Goal: Information Seeking & Learning: Learn about a topic

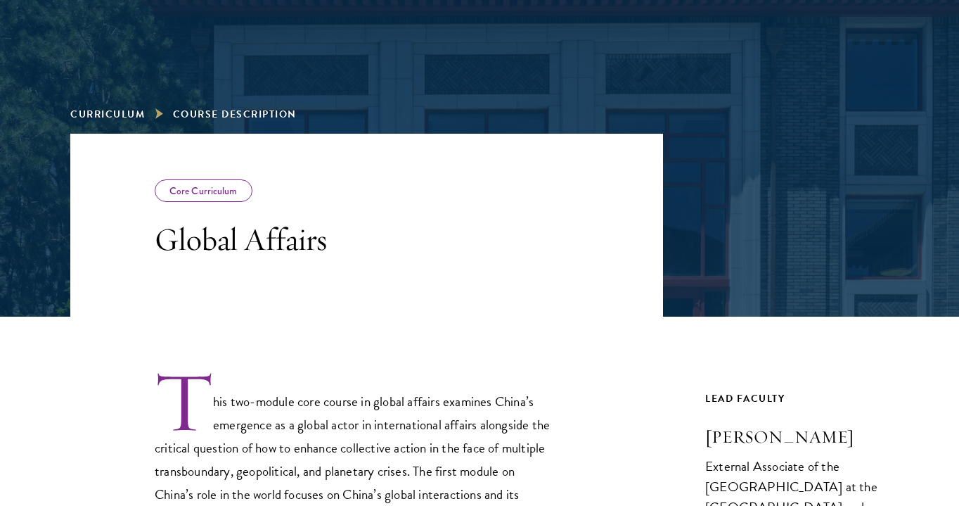
scroll to position [120, 0]
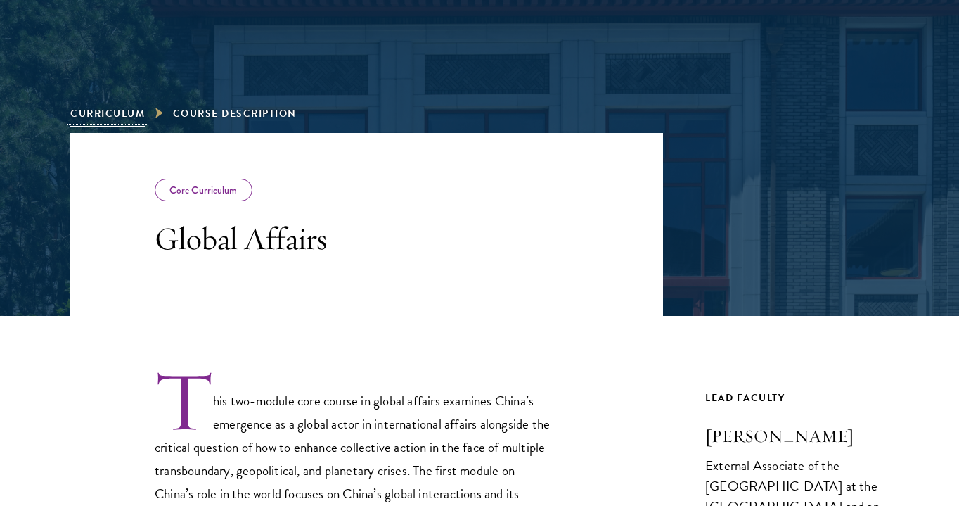
click at [127, 116] on link "Curriculum" at bounding box center [107, 113] width 75 height 15
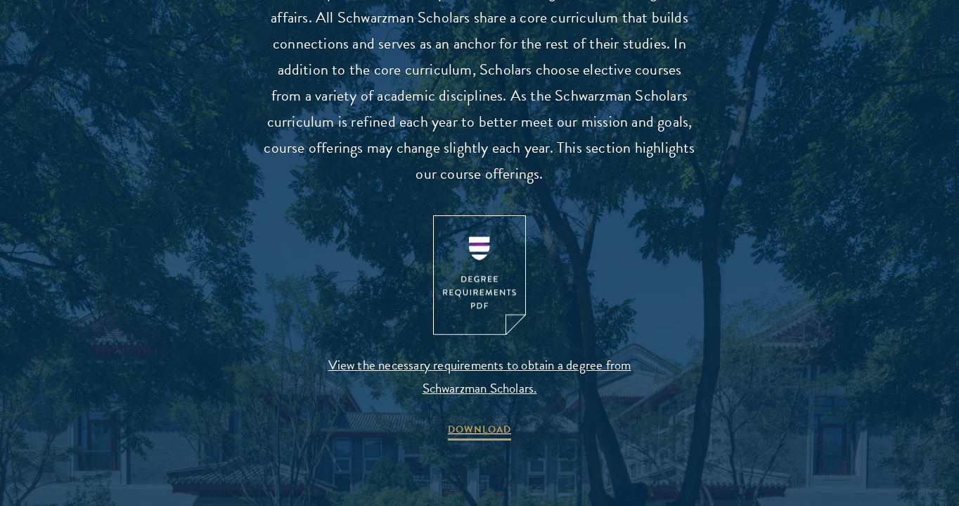
scroll to position [1371, 0]
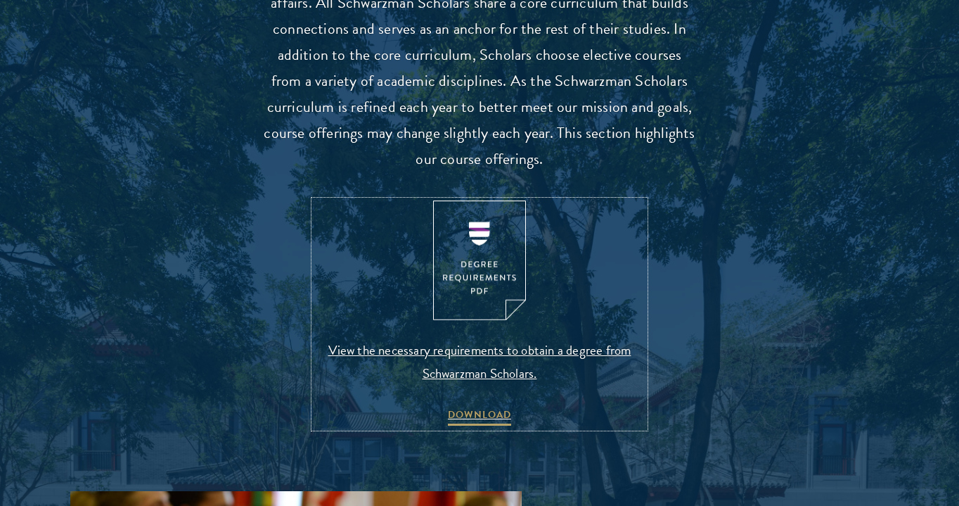
click at [464, 286] on img at bounding box center [479, 260] width 93 height 120
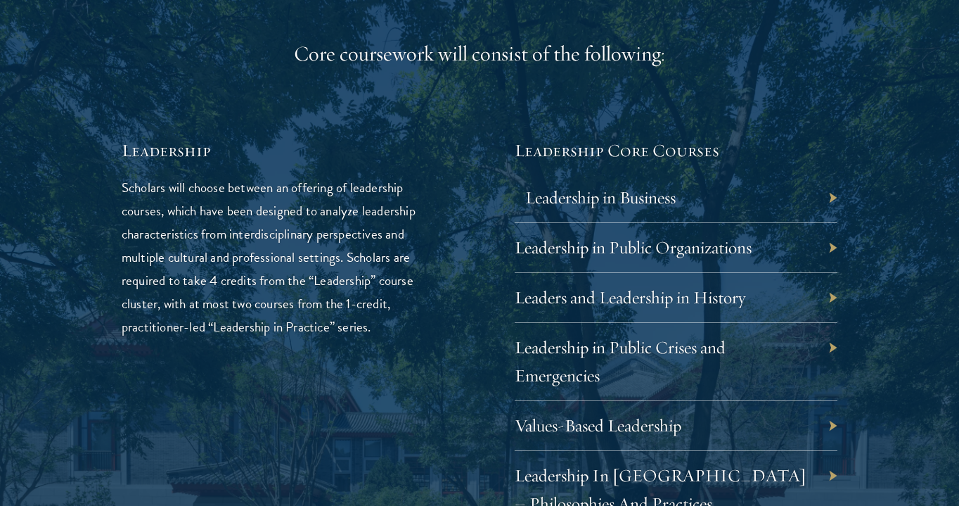
scroll to position [2231, 0]
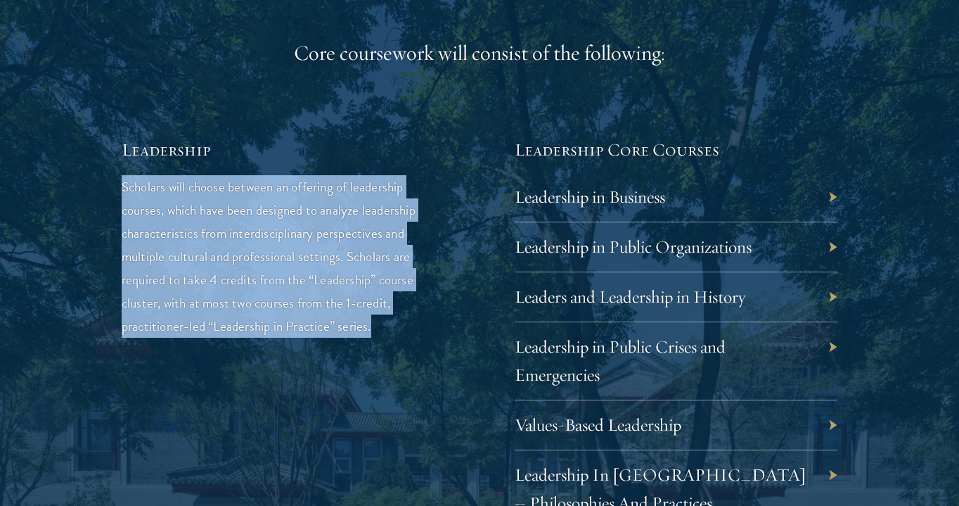
drag, startPoint x: 124, startPoint y: 184, endPoint x: 338, endPoint y: 344, distance: 267.2
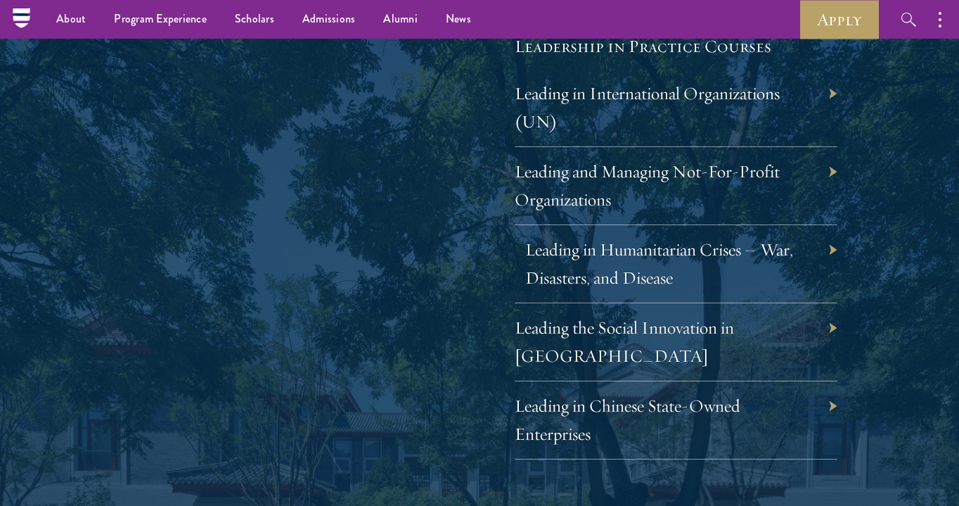
scroll to position [2913, 0]
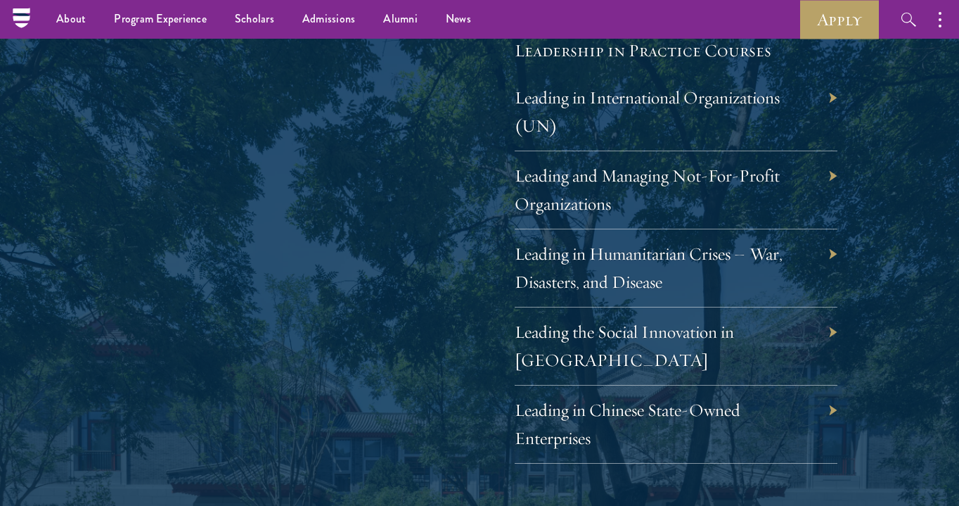
click at [607, 395] on div "Leading in Chinese State-Owned Enterprises" at bounding box center [676, 424] width 323 height 78
click at [606, 399] on link "Leading in Chinese State-Owned Enterprises" at bounding box center [638, 424] width 226 height 50
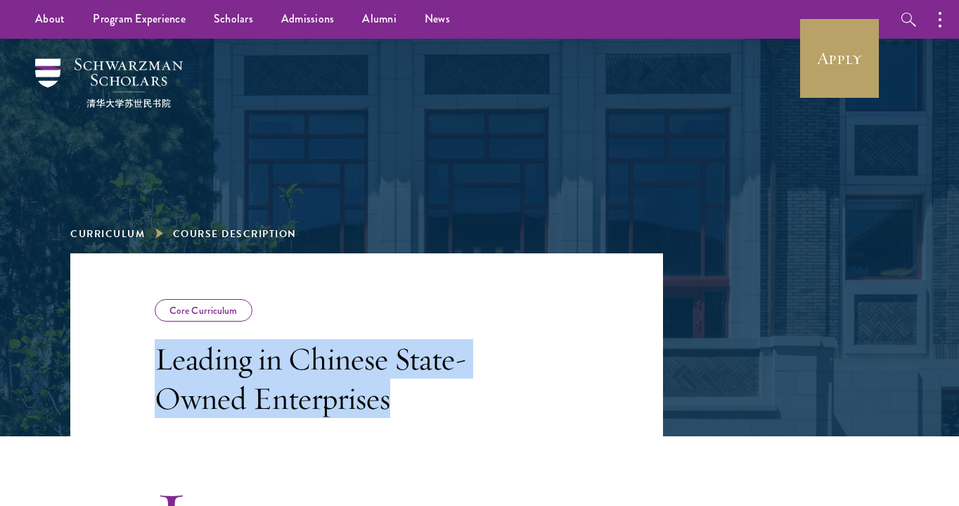
copy h3 "Leading in Chinese State-Owned Enterprises"
drag, startPoint x: 418, startPoint y: 402, endPoint x: 91, endPoint y: 335, distance: 334.3
click at [91, 335] on header "Core Curriculum Leading in Chinese State-Owned Enterprises" at bounding box center [366, 344] width 593 height 183
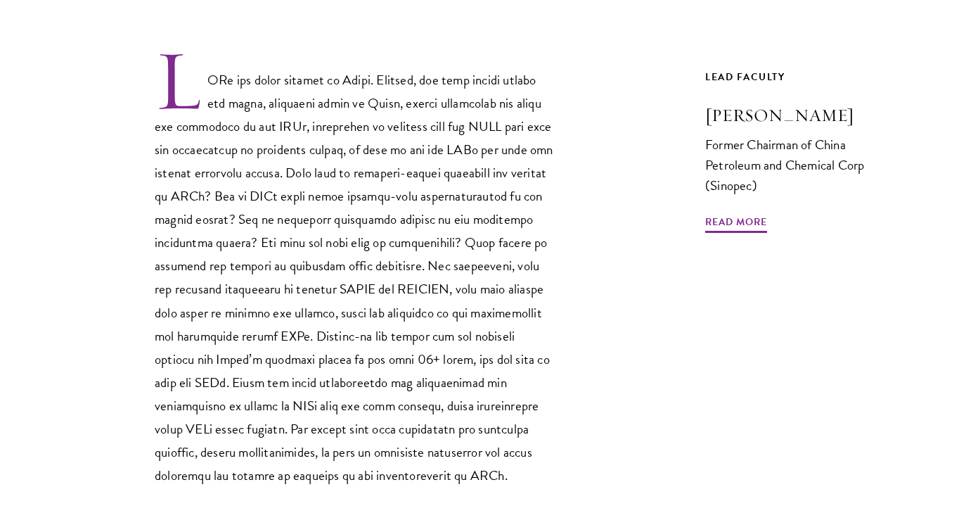
scroll to position [436, 0]
